Goal: Transaction & Acquisition: Obtain resource

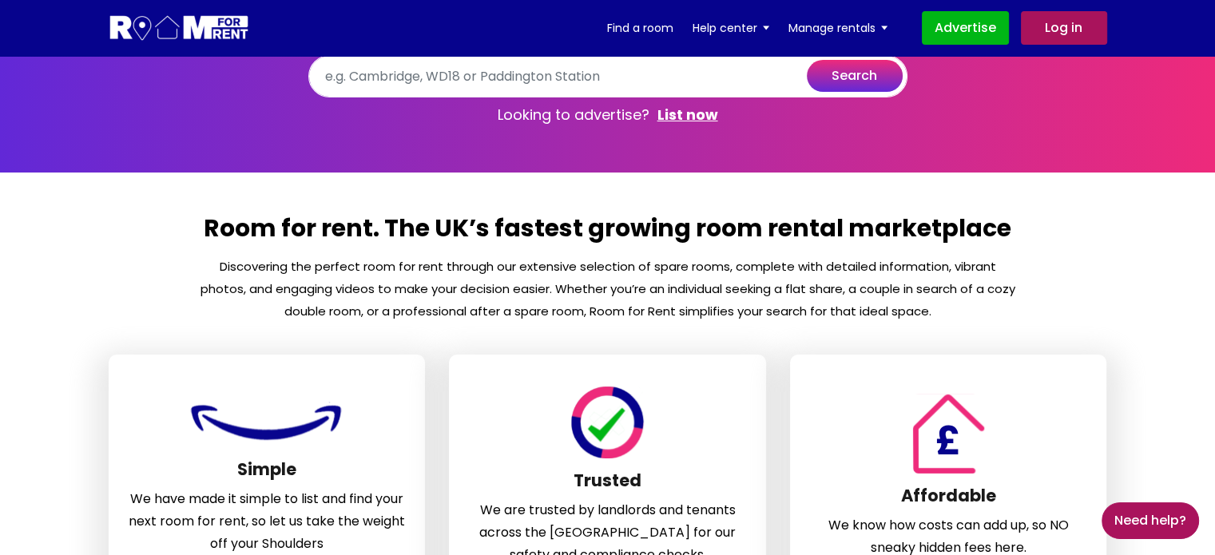
scroll to position [34, 0]
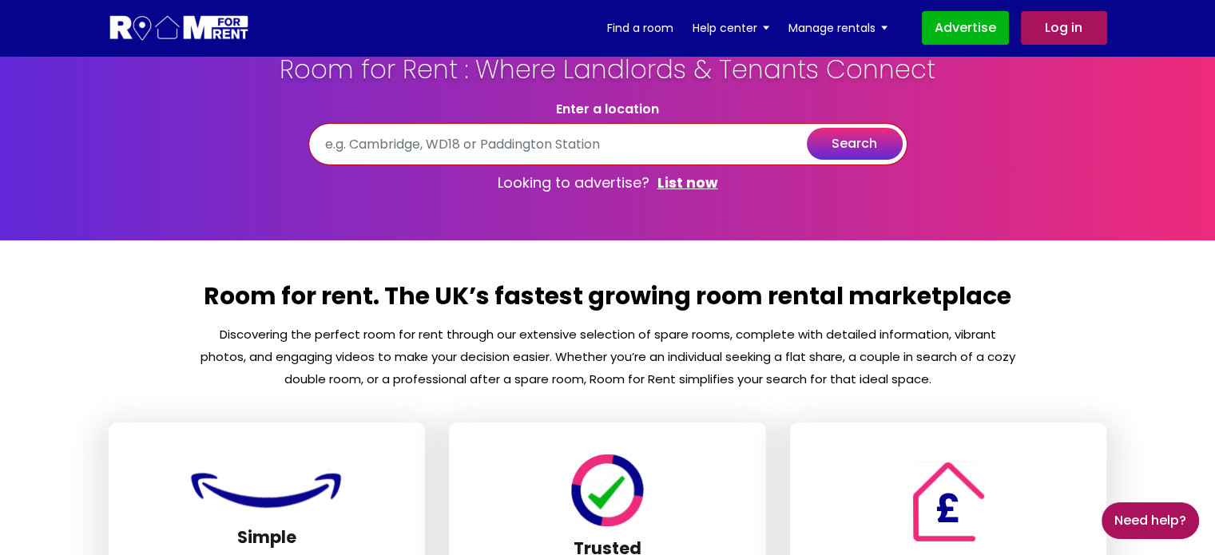
click at [658, 140] on input "text" at bounding box center [607, 144] width 599 height 42
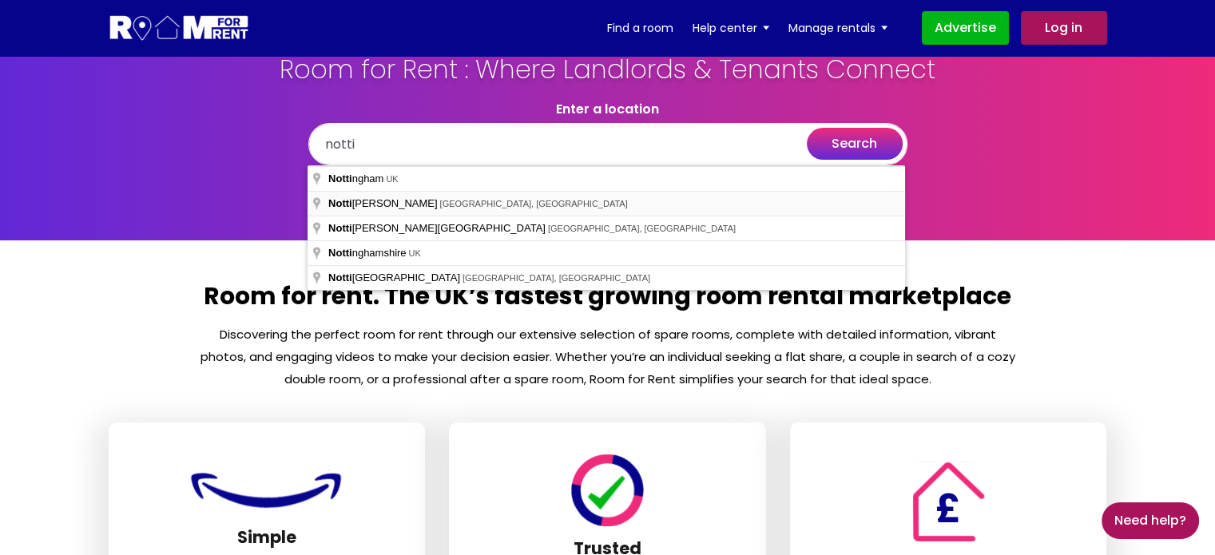
type input "Notting Hill, London, UK"
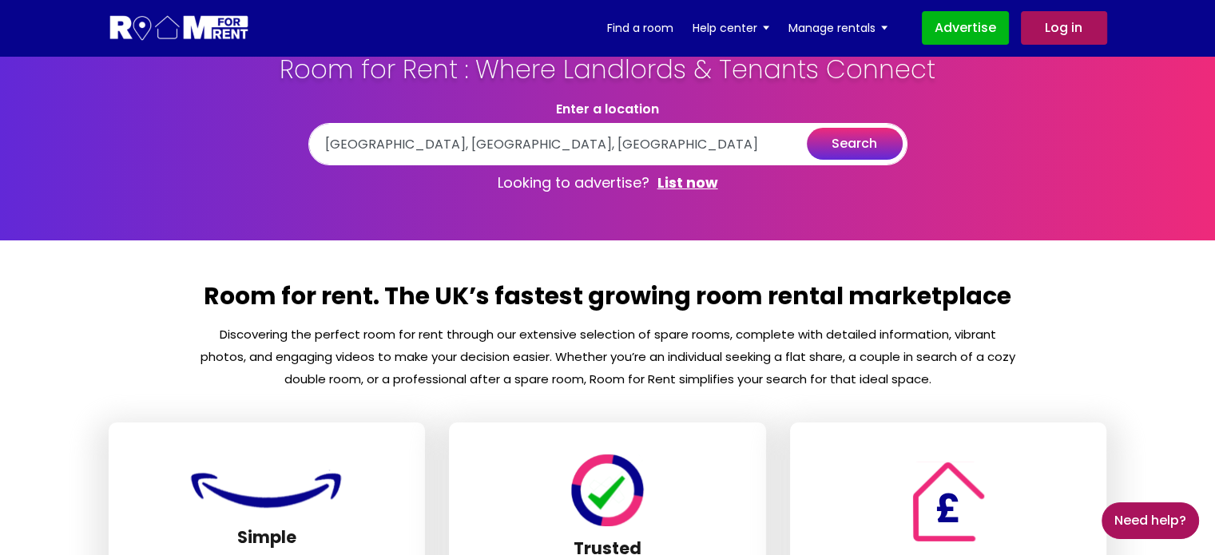
click at [883, 138] on button "search" at bounding box center [855, 144] width 96 height 32
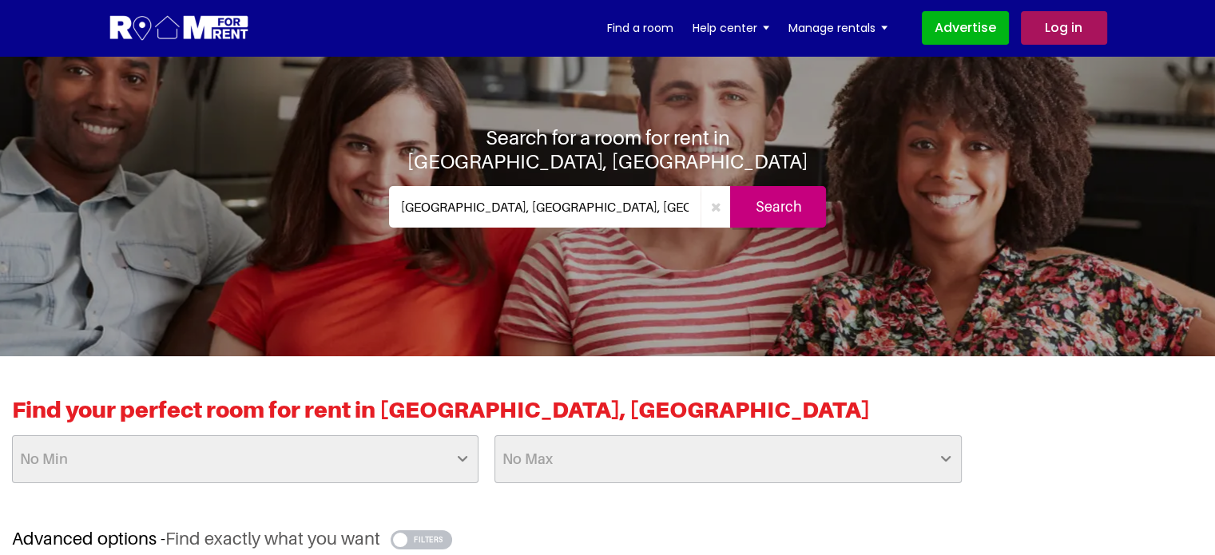
scroll to position [57, 0]
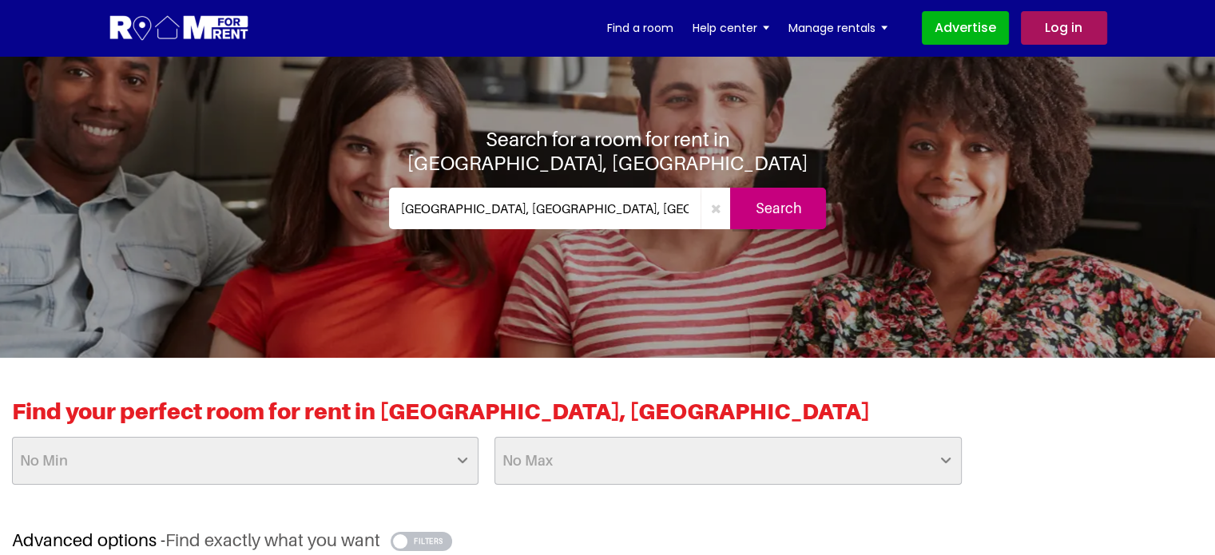
click at [473, 198] on input "Notting Hill, London, UK" at bounding box center [545, 209] width 312 height 42
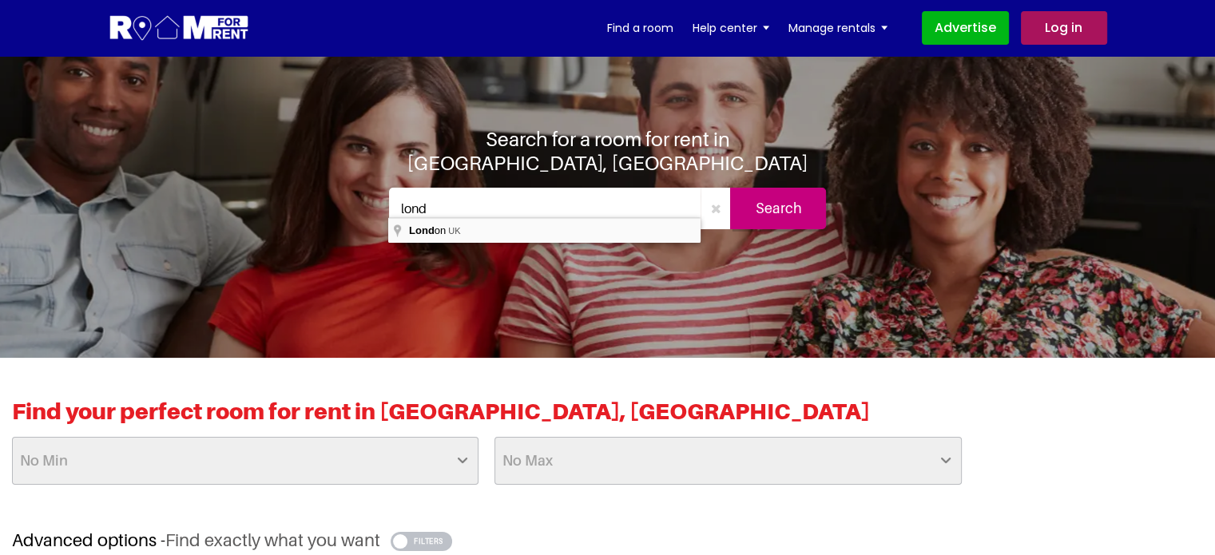
type input "[GEOGRAPHIC_DATA], [GEOGRAPHIC_DATA]"
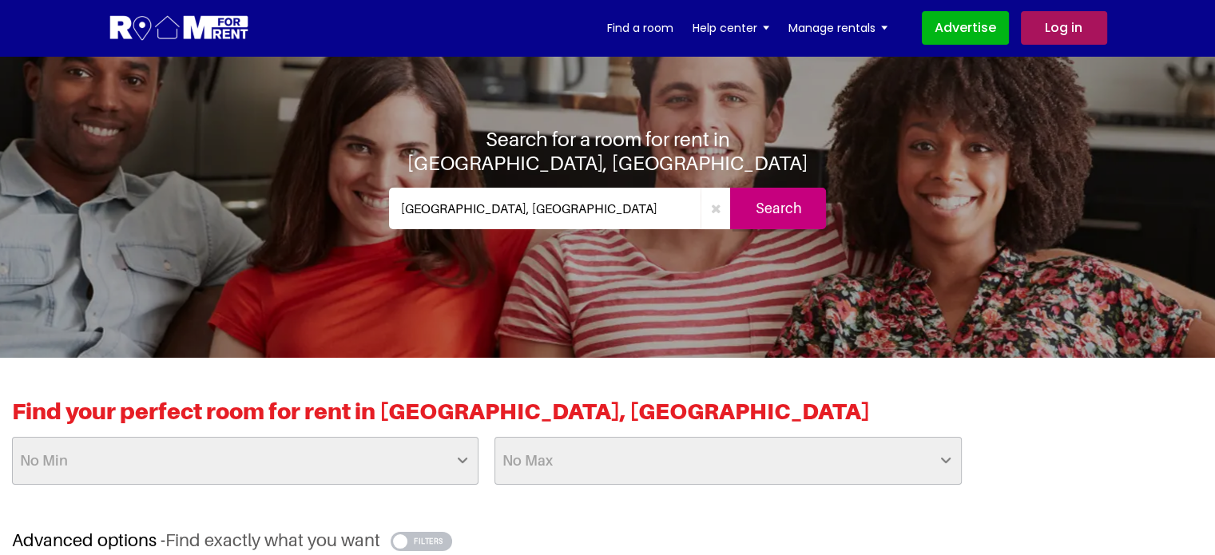
click at [802, 200] on input "Search" at bounding box center [778, 209] width 96 height 42
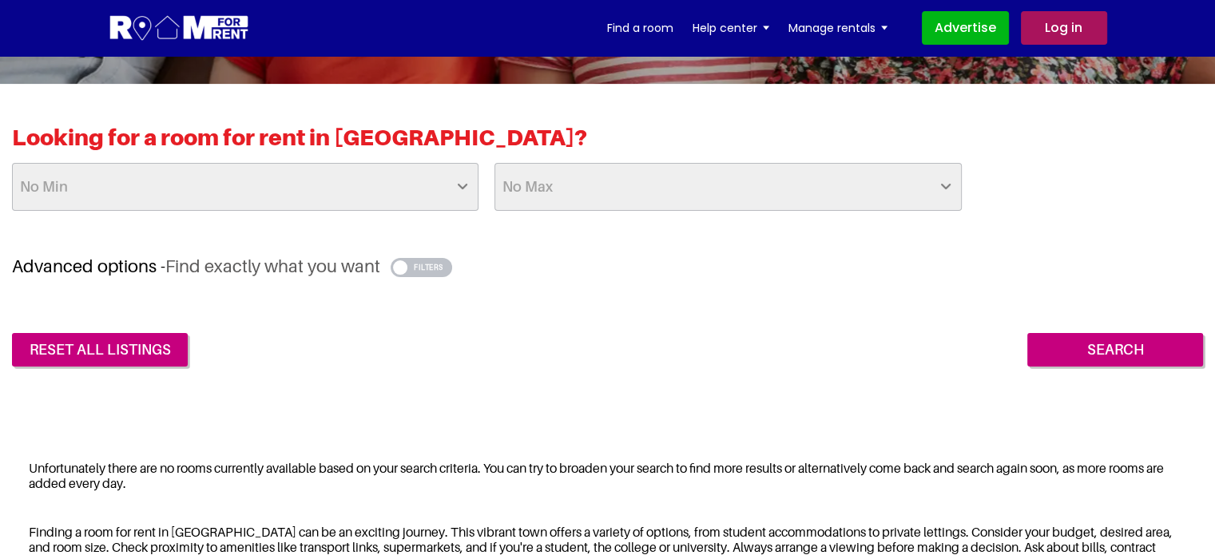
scroll to position [331, 0]
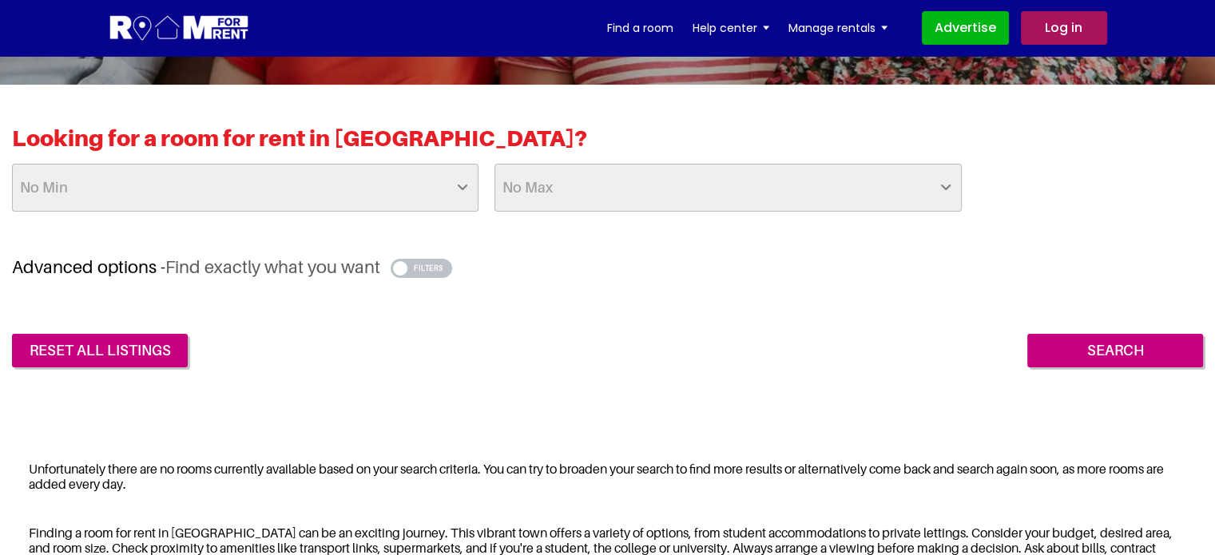
click at [211, 175] on select "No Min £25 £50 £75 £100 £125 £150 £175 £200 £225 £250 £275 £300 £325 £350 £375 …" at bounding box center [245, 188] width 466 height 48
select select "500"
click at [12, 164] on select "No Min £25 £50 £75 £100 £125 £150 £175 £200 £225 £250 £275 £300 £325 £350 £375 …" at bounding box center [245, 188] width 466 height 48
click at [613, 196] on select "No Max £50 £75 £100 £125 £150 £175 £200 £225 £250 £275 £300 £325 £350 £375 £400…" at bounding box center [727, 188] width 466 height 48
select select "700"
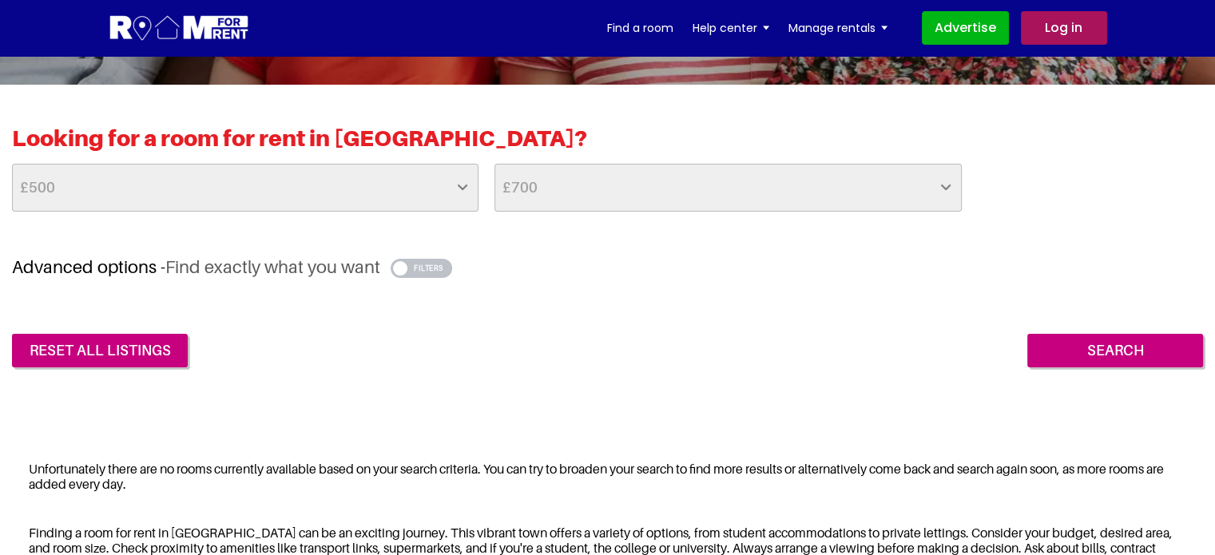
click at [494, 164] on select "No Max £50 £75 £100 £125 £150 £175 £200 £225 £250 £275 £300 £325 £350 £375 £400…" at bounding box center [727, 188] width 466 height 48
click at [1104, 343] on input "Search" at bounding box center [1115, 351] width 176 height 34
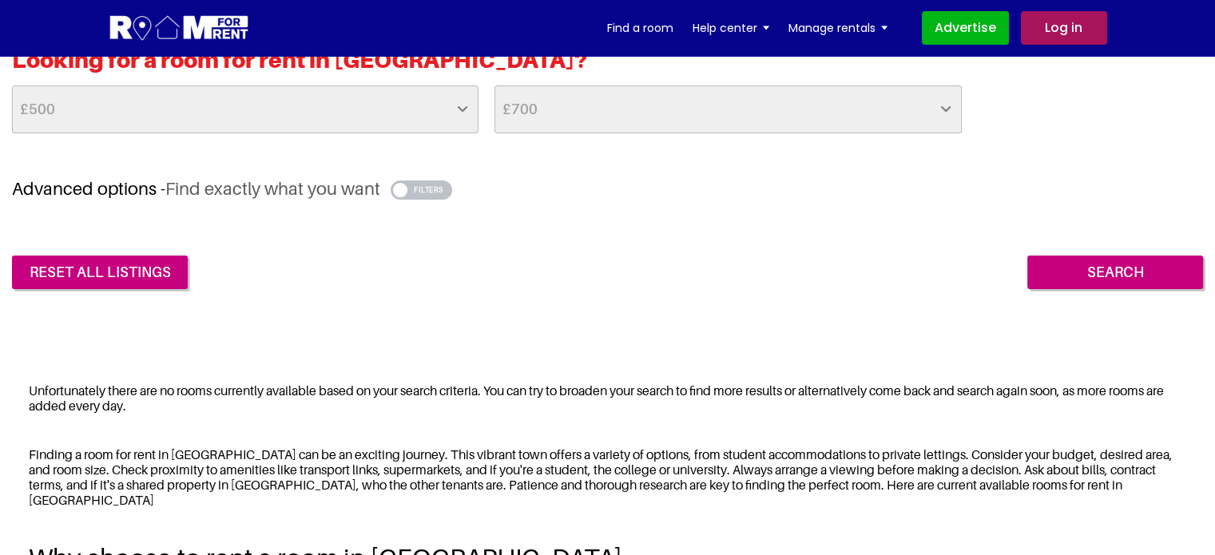
scroll to position [409, 0]
click at [1085, 262] on input "Search" at bounding box center [1115, 273] width 176 height 34
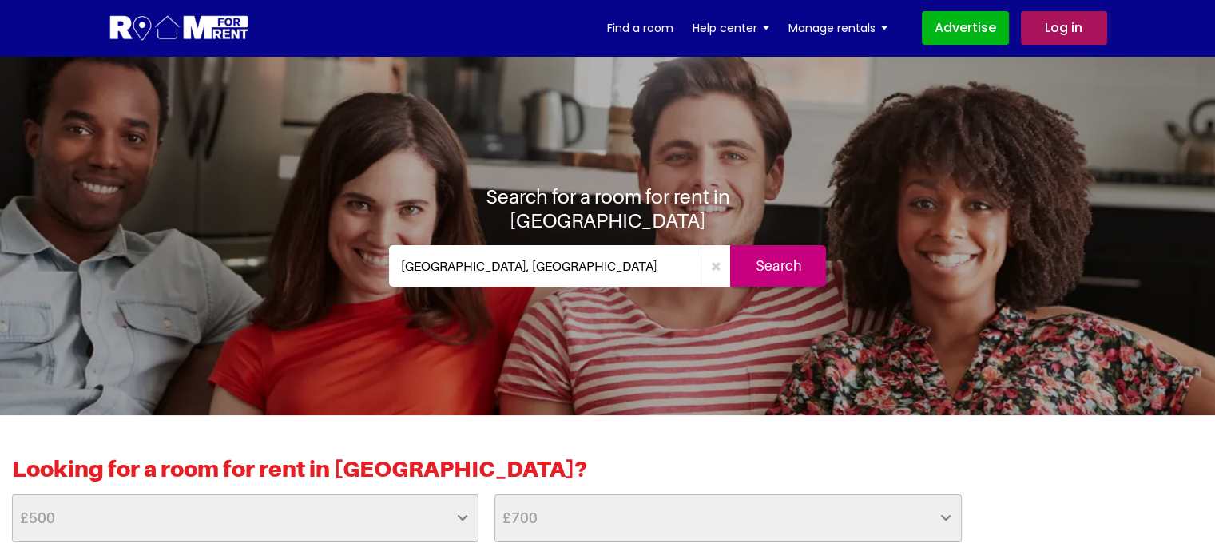
click at [799, 245] on input "Search" at bounding box center [778, 266] width 96 height 42
